Goal: Task Accomplishment & Management: Use online tool/utility

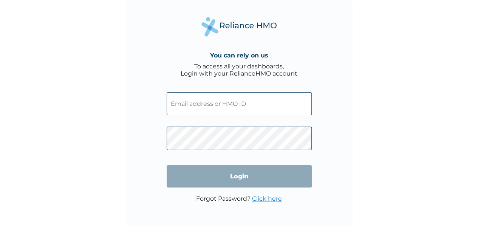
click at [457, 41] on div "You can rely on us To access all your dashboards, Login with your RelianceHMO a…" at bounding box center [239, 113] width 478 height 226
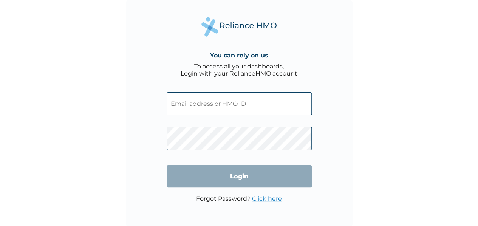
click at [457, 42] on div "You can rely on us To access all your dashboards, Login with your RelianceHMO a…" at bounding box center [239, 113] width 478 height 226
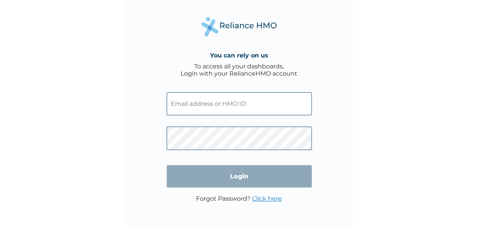
click at [224, 101] on input "text" at bounding box center [239, 103] width 145 height 23
type input "godslove.emmanuel@hugotech.co"
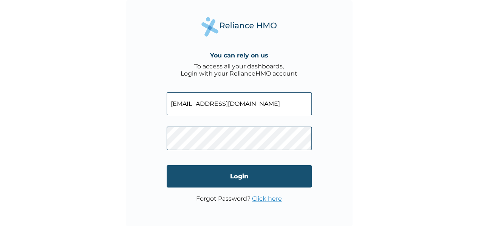
click at [221, 181] on input "Login" at bounding box center [239, 176] width 145 height 22
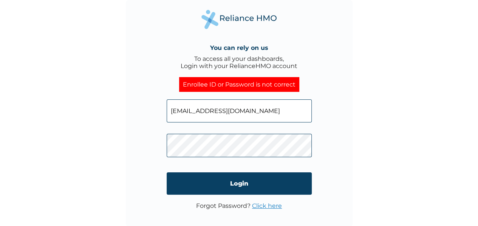
scroll to position [1, 0]
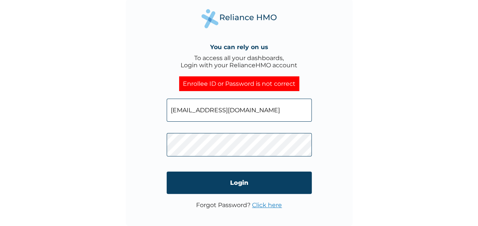
click at [265, 205] on link "Click here" at bounding box center [267, 204] width 30 height 7
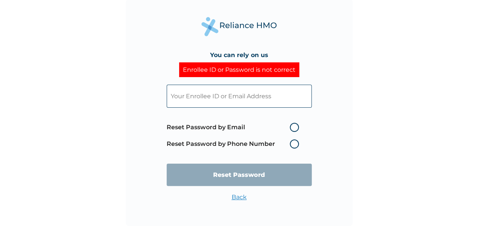
click at [289, 128] on label "Reset Password by Email" at bounding box center [235, 127] width 136 height 9
click at [289, 128] on input "Reset Password by Email" at bounding box center [285, 127] width 12 height 12
radio input "true"
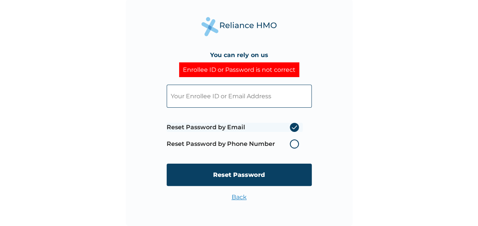
click at [243, 95] on input "text" at bounding box center [239, 96] width 145 height 23
type input "G"
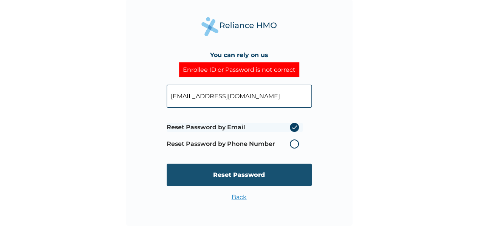
type input "godslove.emmanuel@hugotech.co"
click at [229, 166] on input "Reset Password" at bounding box center [239, 175] width 145 height 22
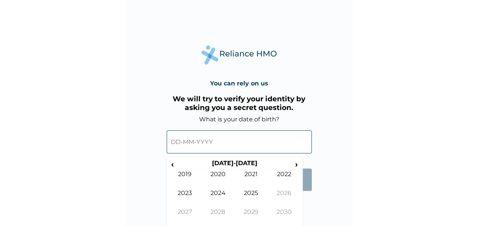
click at [210, 139] on input "text" at bounding box center [239, 141] width 145 height 23
click at [175, 168] on span "‹" at bounding box center [173, 163] width 8 height 9
click at [183, 173] on td "1999" at bounding box center [185, 179] width 33 height 19
click at [286, 197] on td "Aug" at bounding box center [284, 198] width 33 height 19
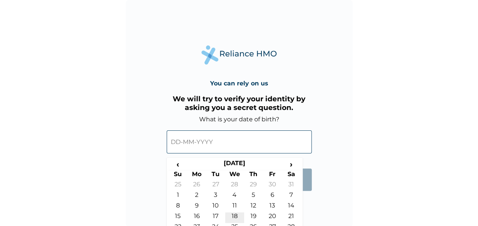
click at [240, 217] on td "18" at bounding box center [234, 217] width 19 height 11
type input "18-08-1999"
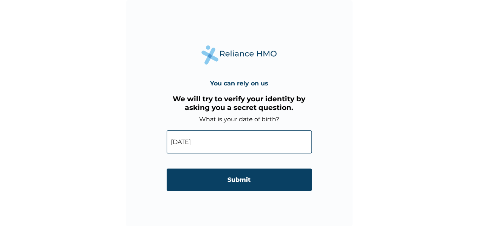
scroll to position [1, 0]
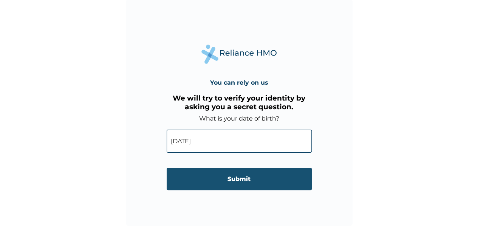
click at [213, 180] on input "Submit" at bounding box center [239, 179] width 145 height 22
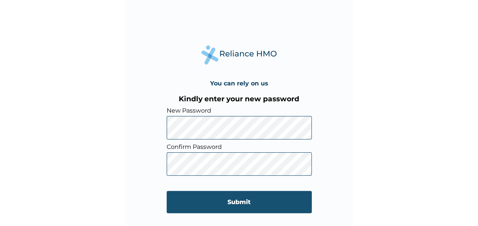
click at [191, 211] on input "Submit" at bounding box center [239, 202] width 145 height 22
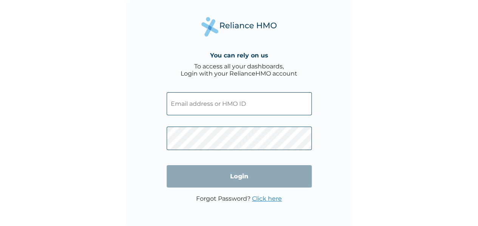
click at [221, 115] on input "text" at bounding box center [239, 103] width 145 height 23
type input "[EMAIL_ADDRESS][DOMAIN_NAME]"
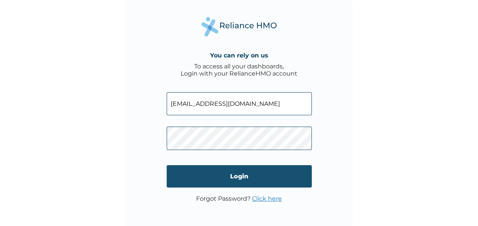
click at [190, 186] on input "Login" at bounding box center [239, 176] width 145 height 22
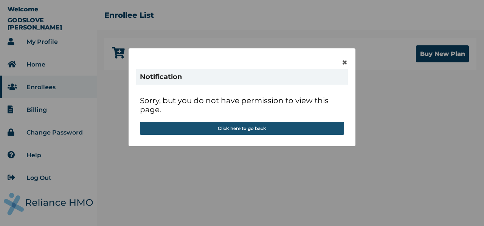
click at [222, 130] on button "Click here to go back" at bounding box center [242, 128] width 204 height 13
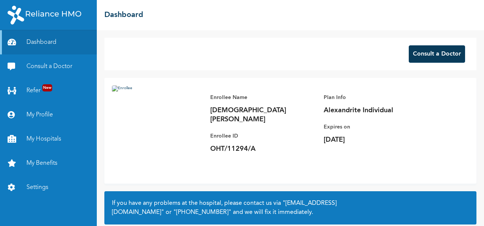
click at [419, 53] on button "Consult a Doctor" at bounding box center [437, 53] width 56 height 17
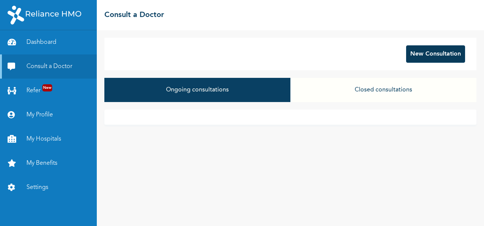
click at [425, 53] on button "New Consultation" at bounding box center [435, 53] width 59 height 17
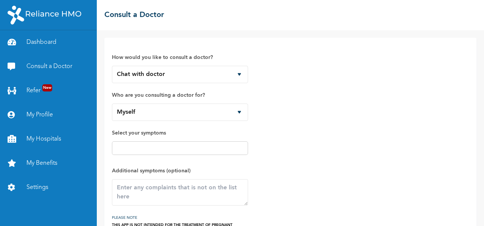
click at [171, 159] on div "How would you like to consult a doctor? Chat with doctor Phone Call Who are you…" at bounding box center [180, 138] width 136 height 187
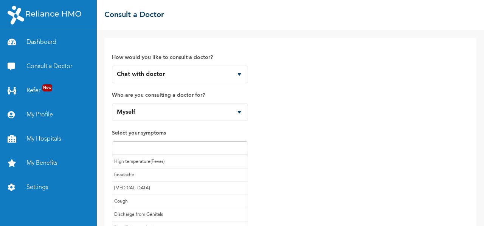
click at [159, 152] on input "text" at bounding box center [180, 148] width 132 height 9
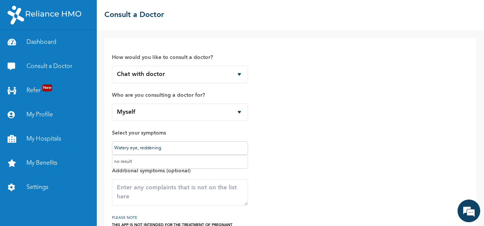
type input "Watery eye, reddening"
click at [137, 175] on span "Additional symptoms (optional)" at bounding box center [180, 185] width 136 height 39
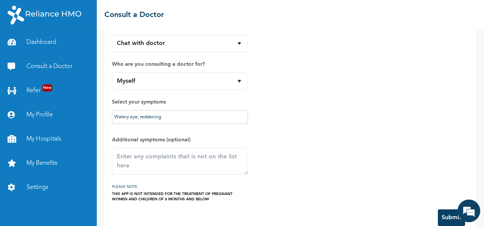
scroll to position [45, 0]
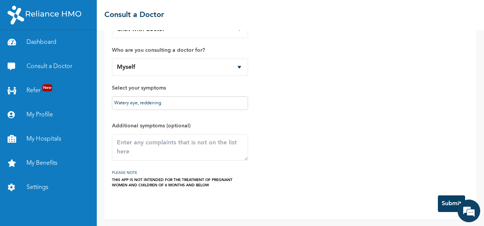
click at [438, 202] on button "Submit" at bounding box center [451, 203] width 27 height 17
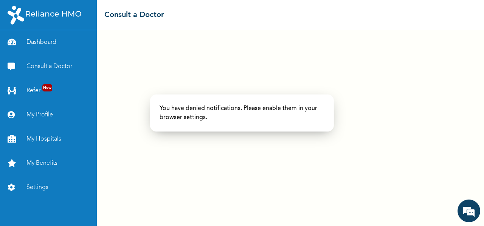
scroll to position [0, 0]
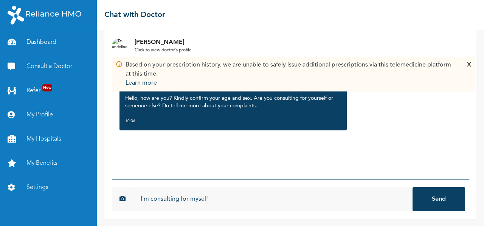
type input "I'm consulting for myself"
click at [412, 187] on button "Send" at bounding box center [438, 199] width 53 height 24
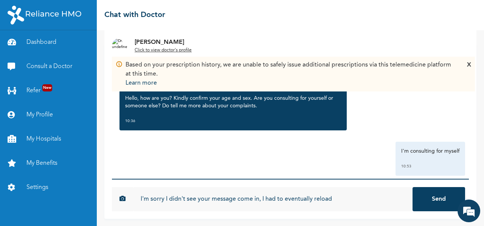
type input "I'm sorry I didn't see your message come in, I had to eventually reload"
click at [412, 187] on button "Send" at bounding box center [438, 199] width 53 height 24
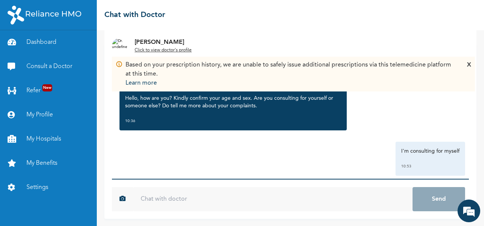
scroll to position [56, 0]
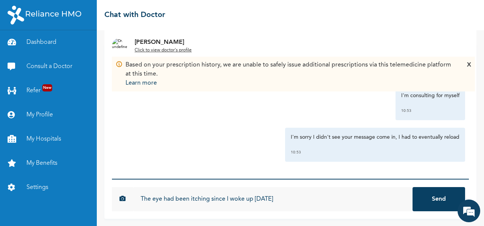
click at [284, 190] on input "The eye had been itching since I woke up yesterday" at bounding box center [272, 199] width 279 height 24
click at [285, 197] on input "The eye had been itching since I woke up yesterday; it sis slightly swollen, wa…" at bounding box center [272, 199] width 279 height 24
click at [336, 201] on input "The eye had been itching since I woke up yesterday; it is slightly swollen, wat…" at bounding box center [272, 199] width 279 height 24
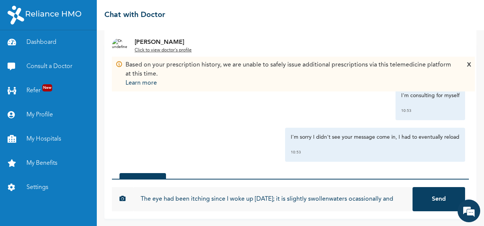
scroll to position [0, 2]
click at [378, 201] on input "The eye had been itching since I woke up yesterday; it is slightly swollen, red…" at bounding box center [272, 199] width 279 height 24
type input "The eye had been itching since I woke up [DATE]; it is slightly swollen, redden…"
click at [412, 187] on button "Send" at bounding box center [438, 199] width 53 height 24
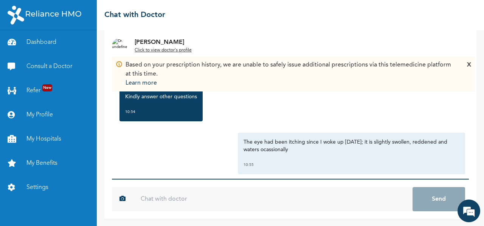
scroll to position [203, 0]
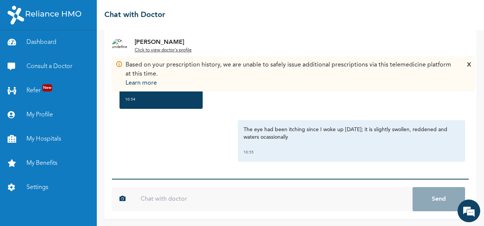
click at [469, 65] on div "X" at bounding box center [469, 73] width 4 height 27
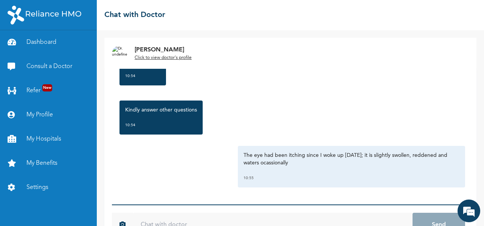
scroll to position [1, 0]
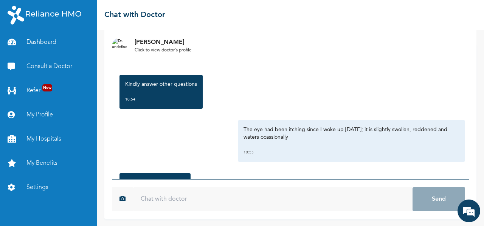
scroll to position [358, 0]
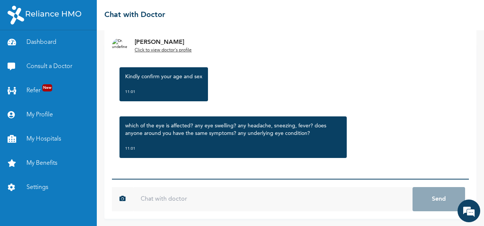
click at [175, 195] on input "text" at bounding box center [272, 199] width 279 height 24
type input "a"
type input "m"
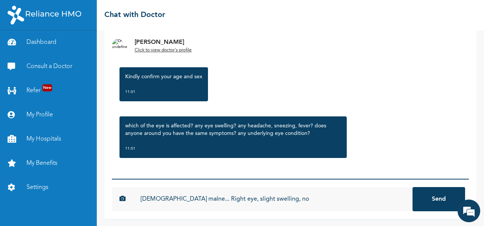
click at [175, 195] on input "[DEMOGRAPHIC_DATA] malne... Right eye, slight swelling, no" at bounding box center [272, 199] width 279 height 24
type input "[DEMOGRAPHIC_DATA] [DEMOGRAPHIC_DATA]... Right eye, slight swelling, none of th…"
click at [412, 187] on button "Send" at bounding box center [438, 199] width 53 height 24
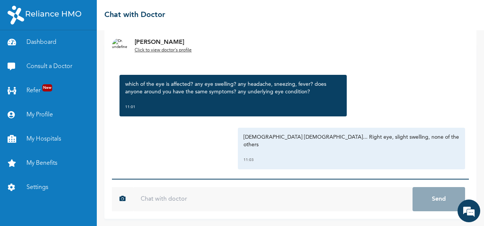
scroll to position [449, 0]
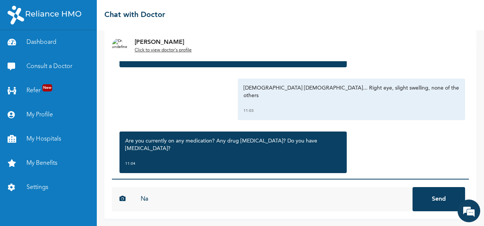
type input "N"
type input "None of the above"
click at [412, 187] on button "Send" at bounding box center [438, 199] width 53 height 24
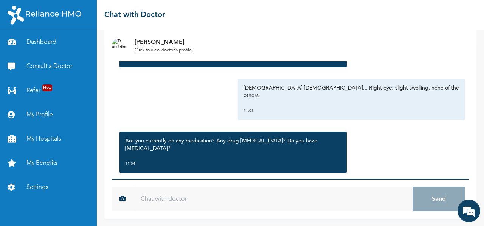
scroll to position [490, 0]
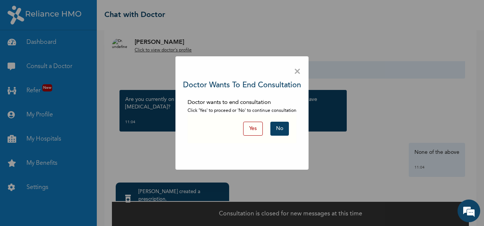
click at [299, 74] on span "×" at bounding box center [297, 72] width 7 height 16
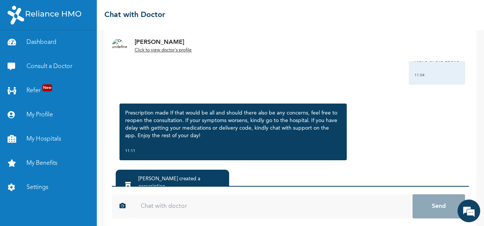
scroll to position [68, 0]
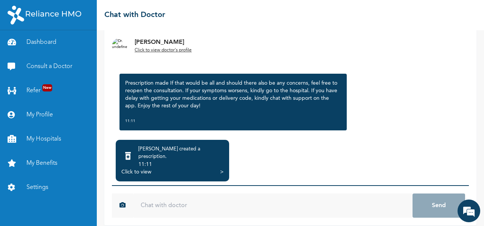
click at [161, 195] on input "text" at bounding box center [272, 205] width 279 height 24
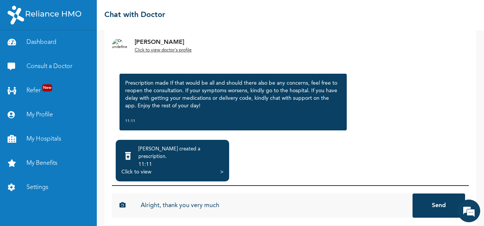
type input "Alright, thank you very much"
click at [442, 203] on button "Send" at bounding box center [438, 205] width 53 height 24
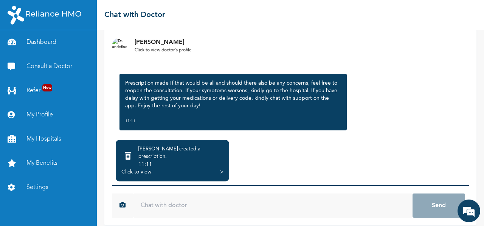
click at [180, 168] on div "Click to view >" at bounding box center [172, 172] width 102 height 8
click at [139, 168] on div "Click to view" at bounding box center [136, 172] width 30 height 8
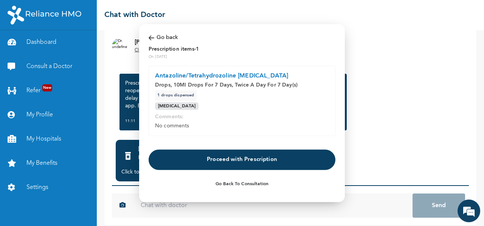
click at [206, 159] on button "Proceed with Prescription" at bounding box center [242, 159] width 187 height 20
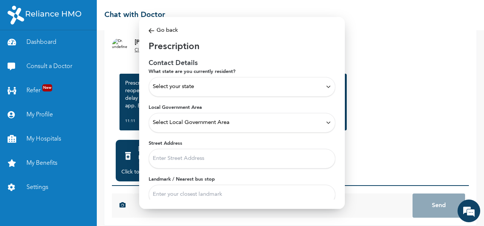
click at [149, 27] on img at bounding box center [152, 30] width 6 height 9
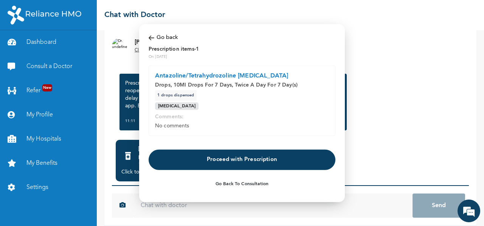
click at [212, 161] on button "Proceed with Prescription" at bounding box center [242, 159] width 187 height 20
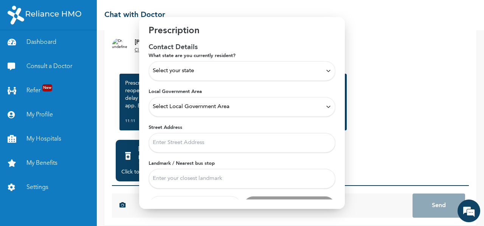
scroll to position [32, 0]
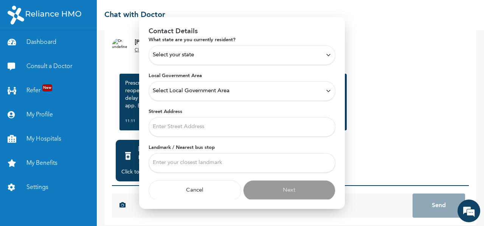
click at [192, 128] on input "Street Address" at bounding box center [242, 127] width 187 height 20
type input "Justrite Bariga"
click at [193, 163] on input "Landmark / Nearest bus stop" at bounding box center [242, 163] width 187 height 20
click at [203, 130] on input "Justrite Bariga" at bounding box center [242, 127] width 187 height 20
click at [168, 160] on input "Bariga" at bounding box center [242, 163] width 187 height 20
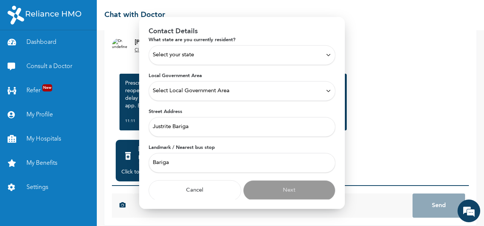
click at [177, 162] on input "Bariga" at bounding box center [242, 163] width 187 height 20
type input "B"
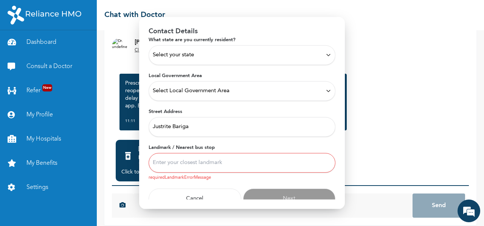
click at [176, 162] on input "Landmark / Nearest bus stop" at bounding box center [242, 163] width 187 height 20
type input "F"
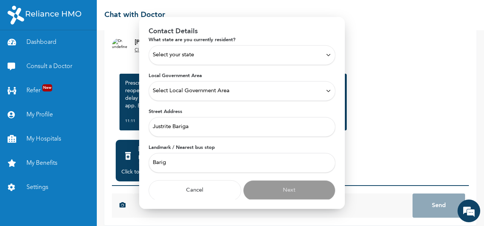
type input "Bariga"
click at [213, 58] on div "Select your state" at bounding box center [242, 55] width 178 height 8
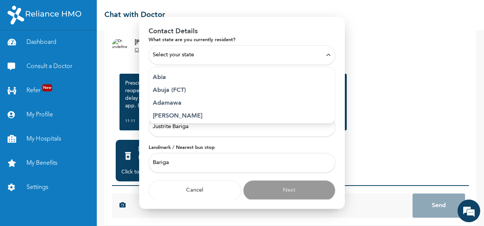
click at [175, 91] on p "Abuja (FCT)" at bounding box center [242, 89] width 178 height 9
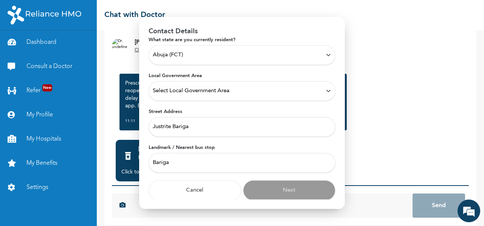
click at [246, 49] on div "Abuja (FCT)" at bounding box center [242, 55] width 187 height 20
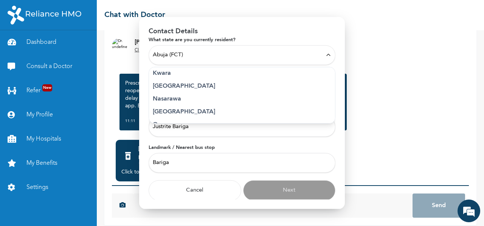
scroll to position [294, 0]
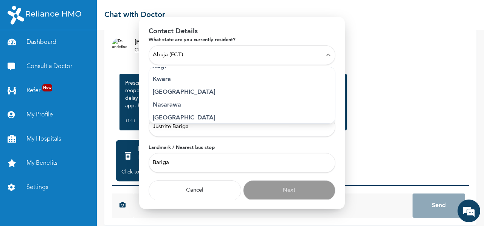
click at [163, 92] on p "Lagos" at bounding box center [242, 91] width 178 height 9
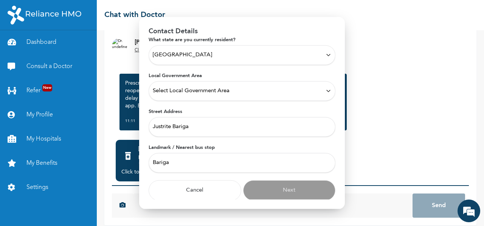
click at [178, 90] on span "Select Local Government Area" at bounding box center [191, 91] width 77 height 8
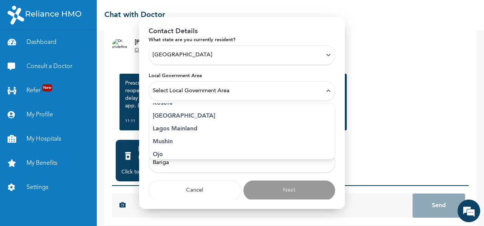
scroll to position [208, 0]
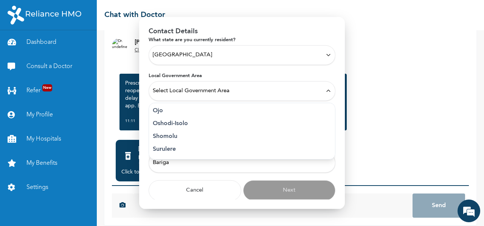
click at [166, 135] on p "Shomolu" at bounding box center [242, 136] width 178 height 9
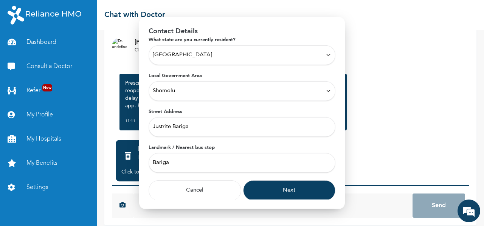
click at [276, 193] on button "Next" at bounding box center [289, 190] width 93 height 20
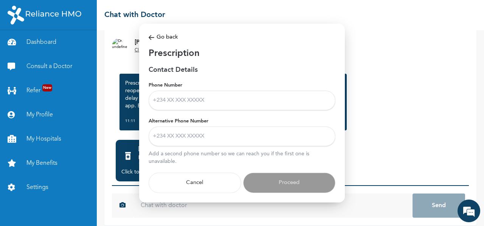
scroll to position [0, 0]
click at [198, 102] on input "Phone Number" at bounding box center [242, 100] width 187 height 20
type input "+2349037453440"
click at [206, 137] on input "Alternative Phone Number" at bounding box center [242, 136] width 187 height 20
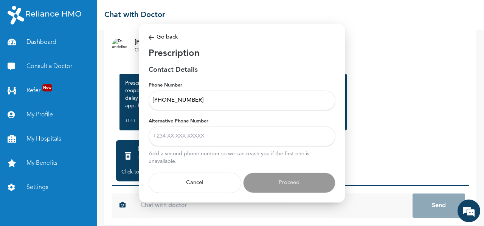
type input "+2349037453440"
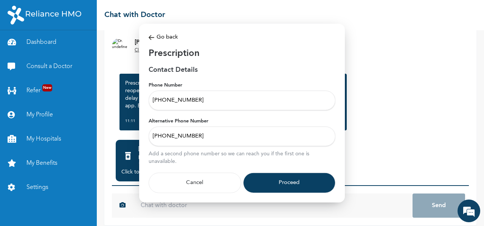
click at [276, 183] on button "Proceed" at bounding box center [289, 182] width 93 height 20
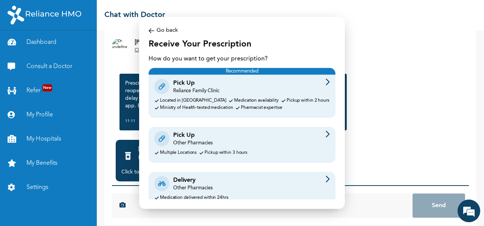
scroll to position [20, 0]
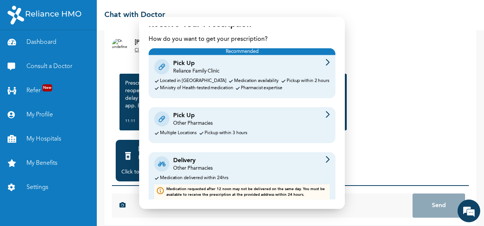
click at [255, 126] on div "Pick Up Other Pharmacies" at bounding box center [241, 119] width 175 height 16
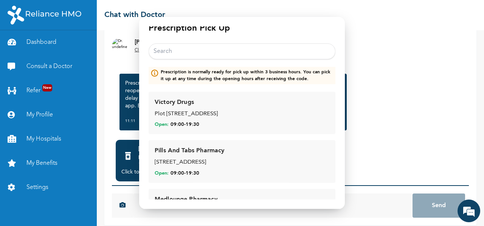
click at [184, 53] on input "text" at bounding box center [242, 51] width 187 height 16
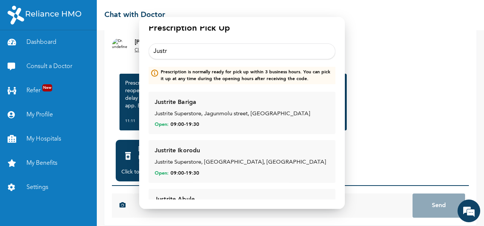
type input "Justr"
click at [204, 121] on div "Justrite Bariga Justrite Superstore, Jagunmolu street, Bariga Open: 09:00 - 19:…" at bounding box center [242, 113] width 175 height 31
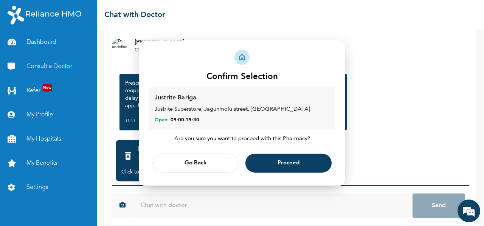
scroll to position [0, 0]
click at [282, 161] on span "Proceed" at bounding box center [288, 163] width 22 height 5
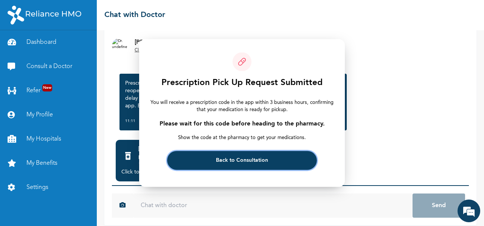
click at [282, 161] on button "Back to Consultation" at bounding box center [241, 160] width 149 height 19
